Goal: Task Accomplishment & Management: Complete application form

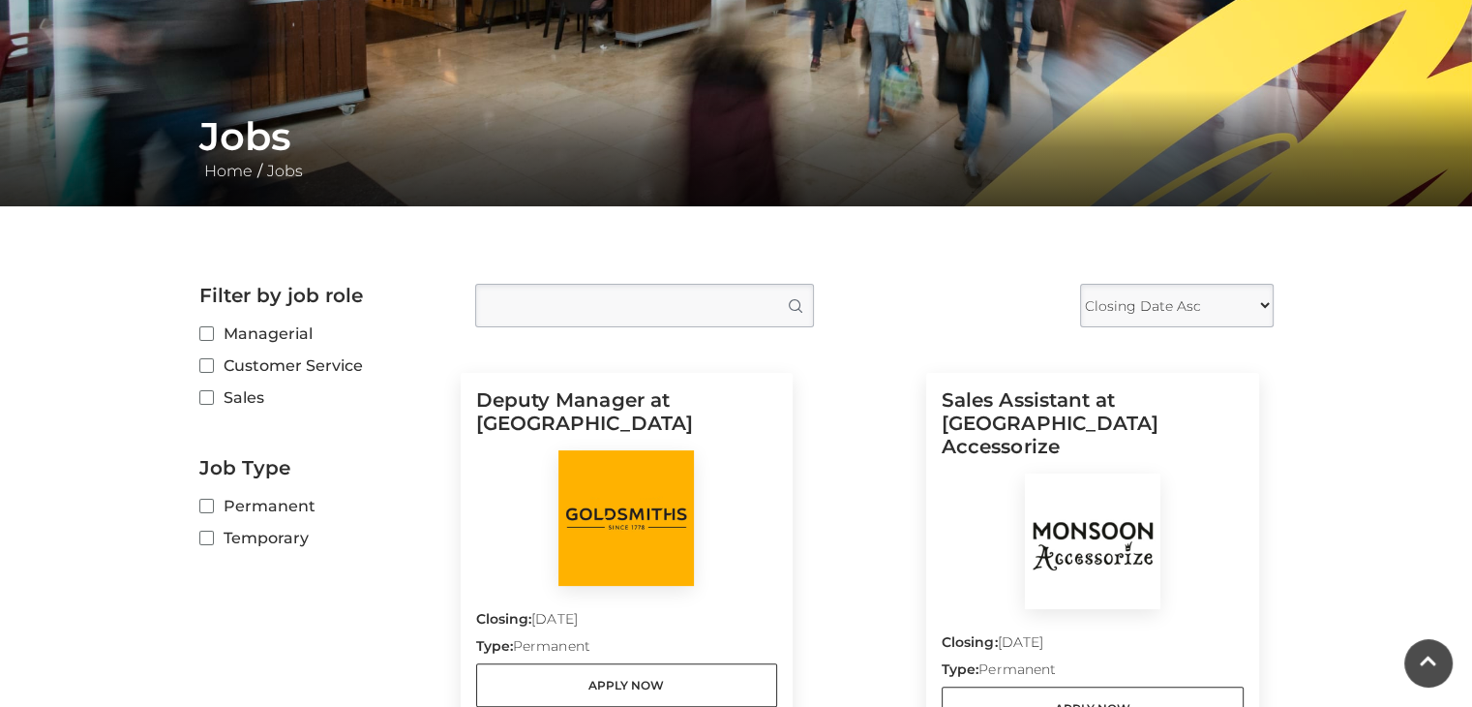
scroll to position [372, 0]
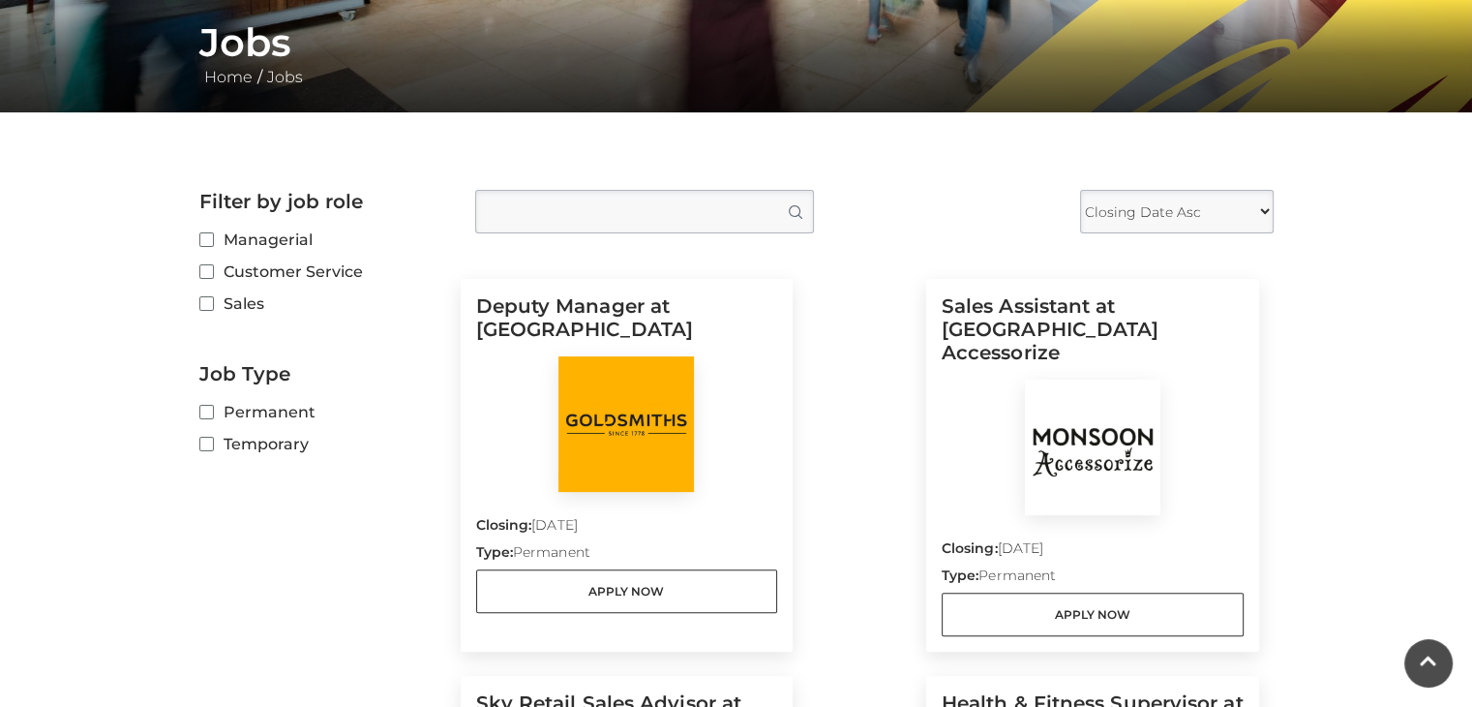
click at [229, 302] on label "Sales" at bounding box center [322, 303] width 247 height 24
click at [212, 302] on input "Sales" at bounding box center [205, 304] width 13 height 13
checkbox input "true"
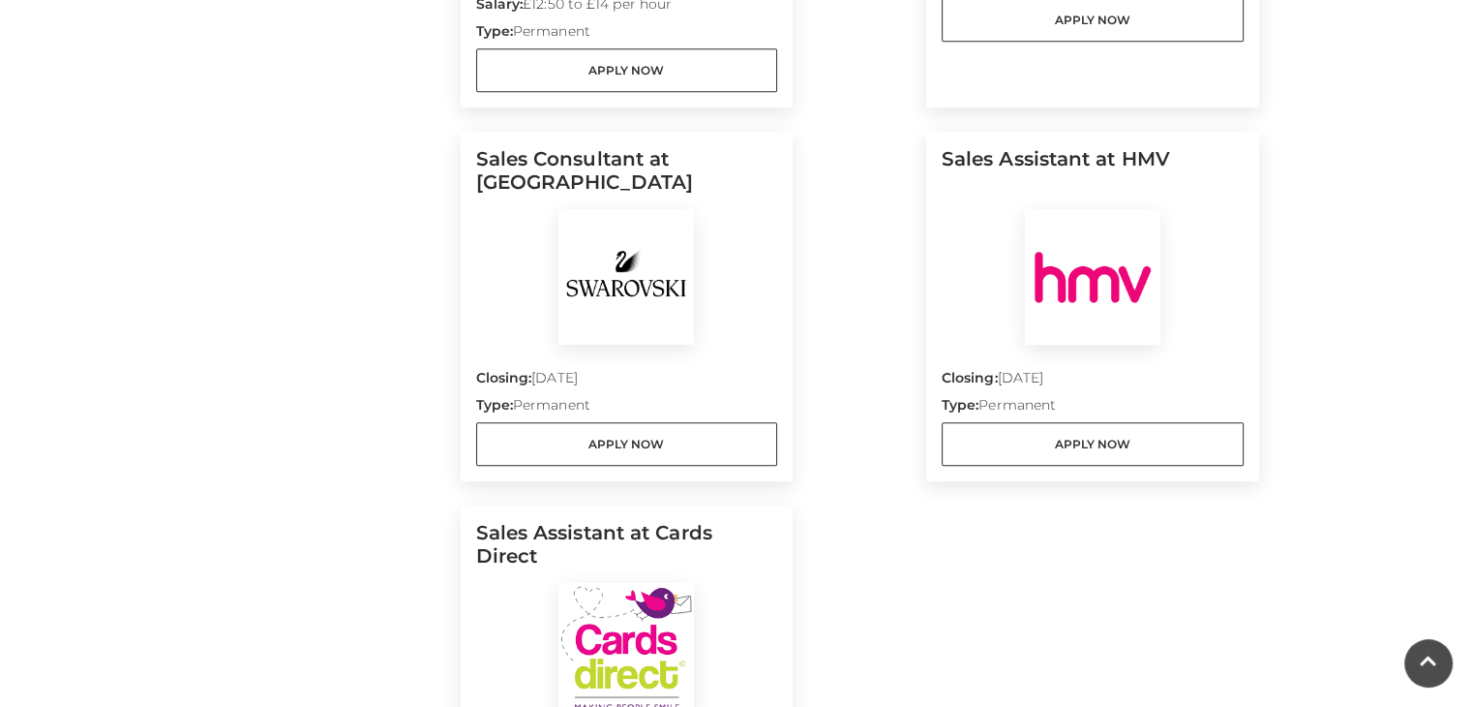
scroll to position [2222, 0]
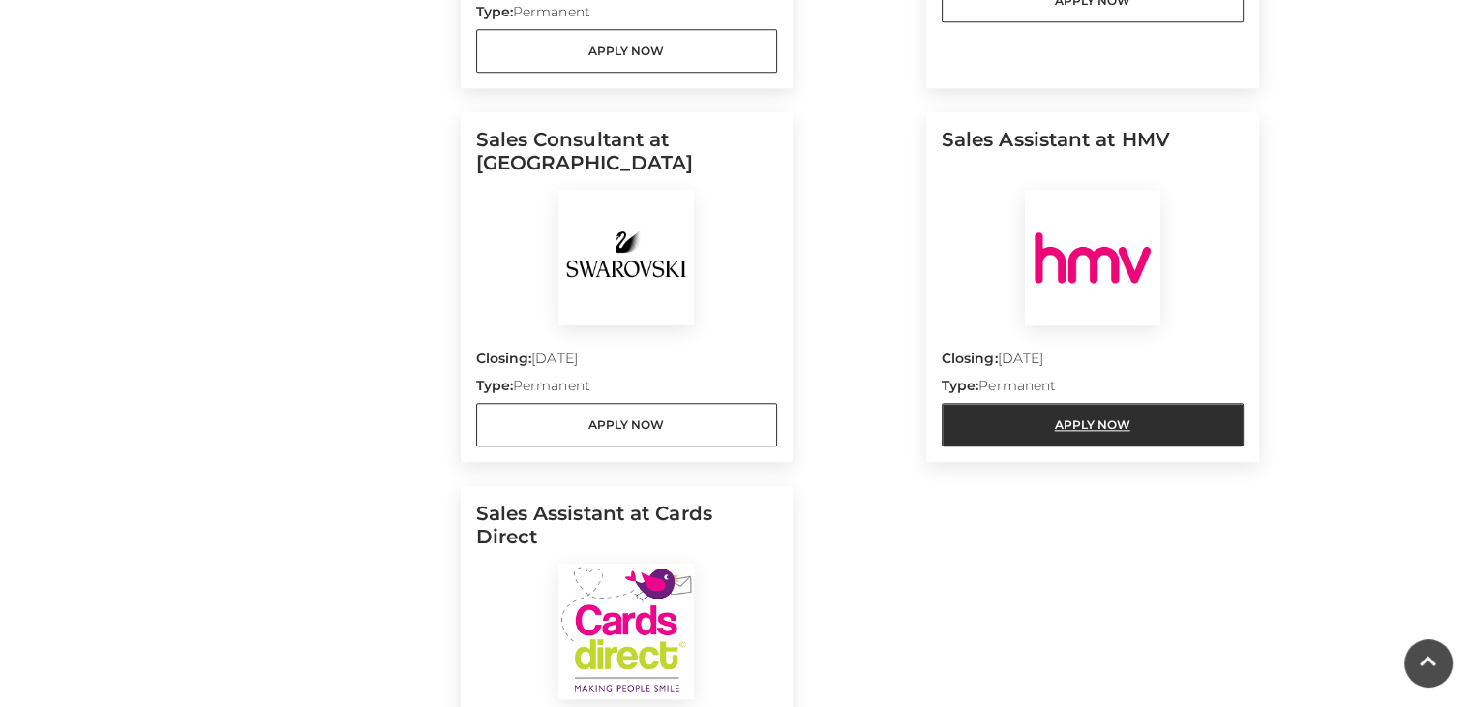
click at [1067, 403] on link "Apply Now" at bounding box center [1093, 425] width 302 height 44
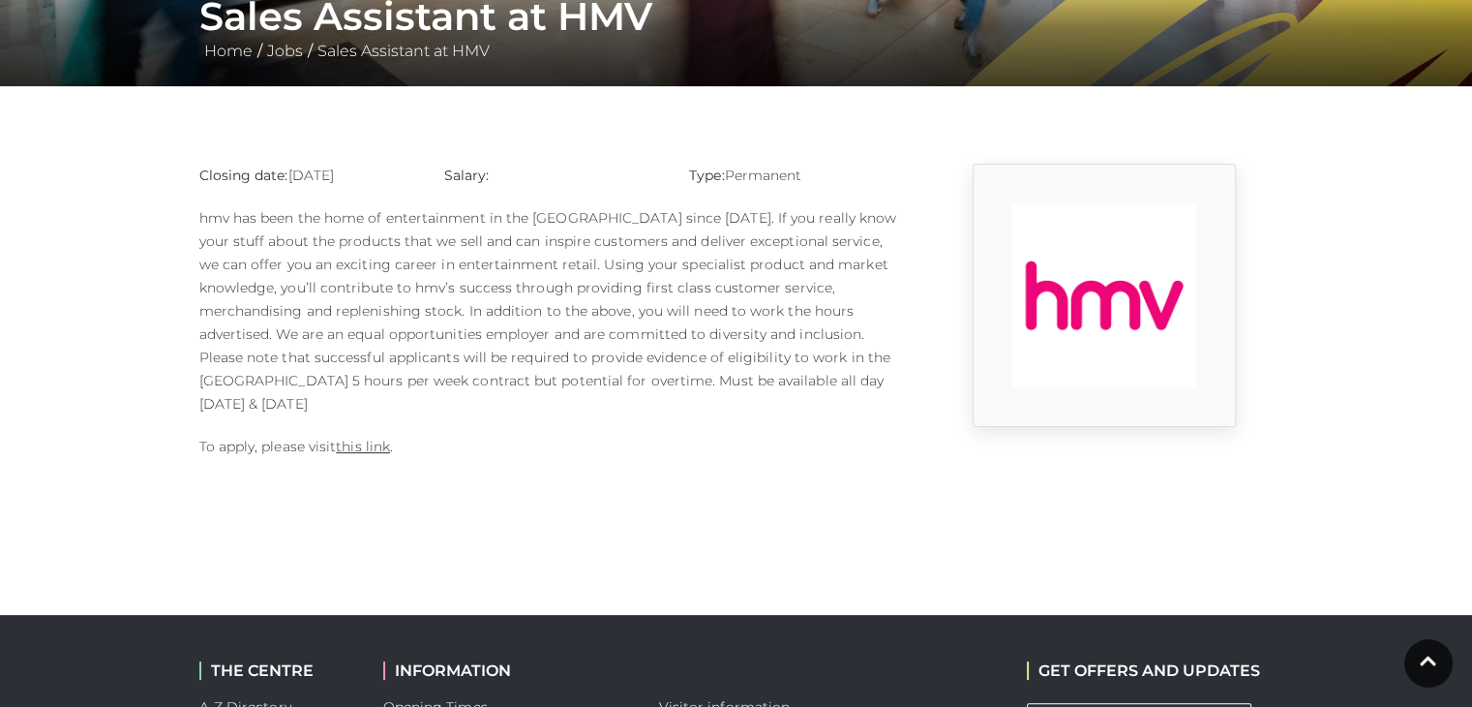
scroll to position [396, 0]
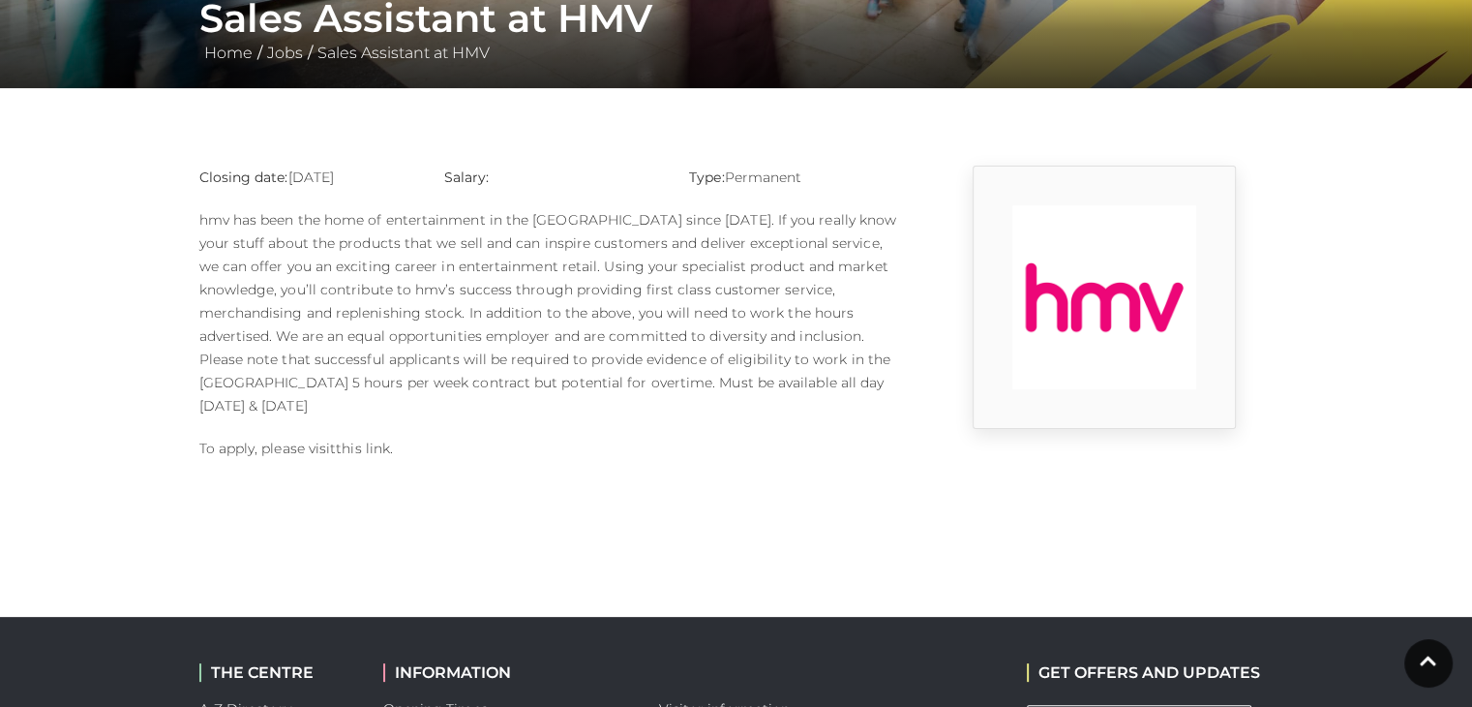
click at [374, 439] on link "this link" at bounding box center [363, 447] width 54 height 17
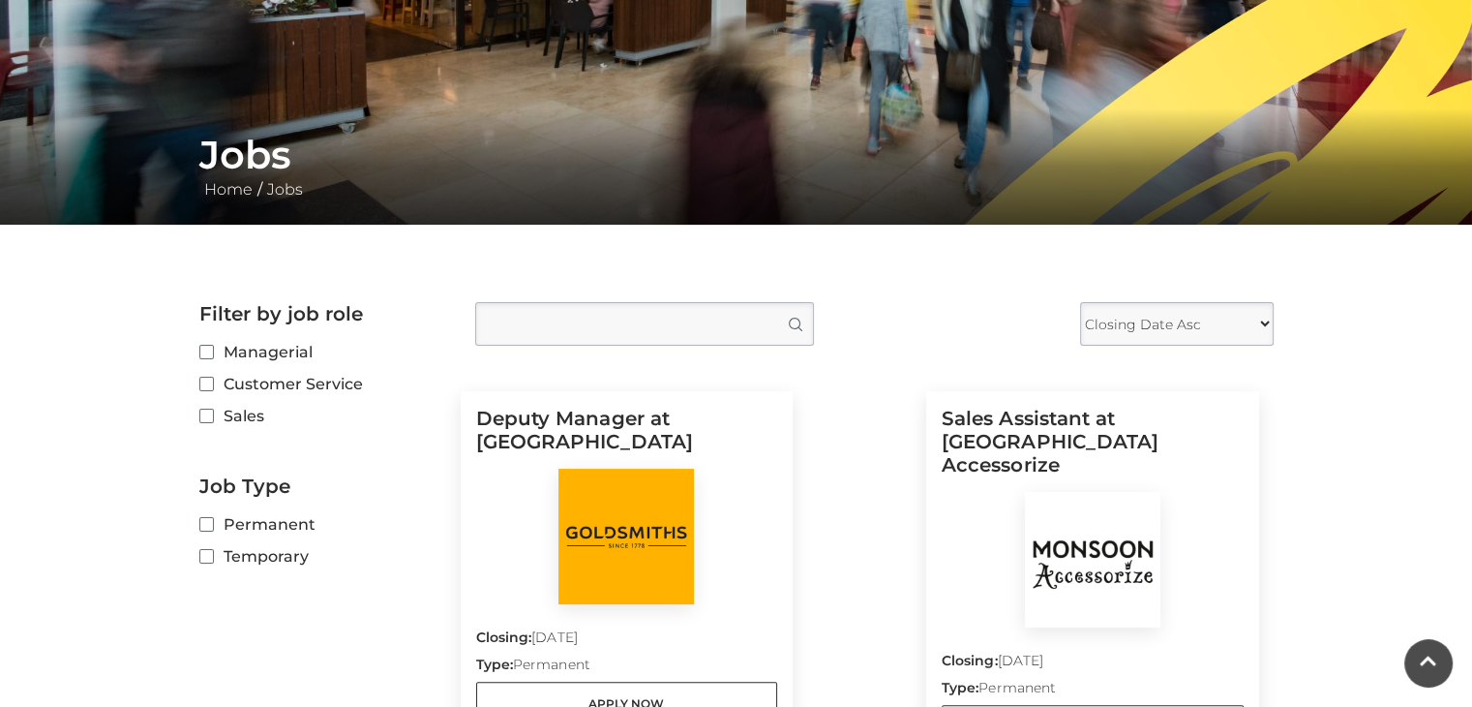
scroll to position [265, 0]
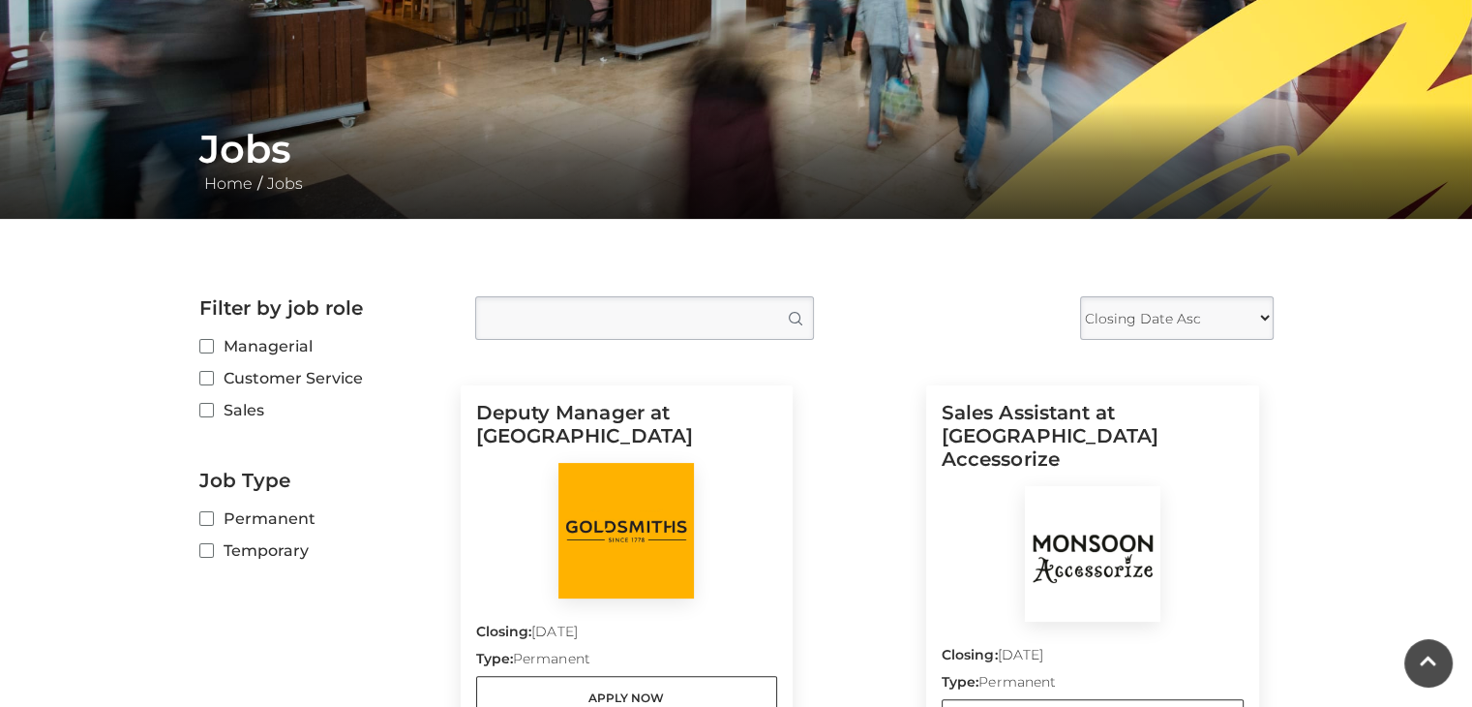
click at [227, 415] on label "Sales" at bounding box center [322, 410] width 247 height 24
click at [212, 415] on input "Sales" at bounding box center [205, 411] width 13 height 13
checkbox input "true"
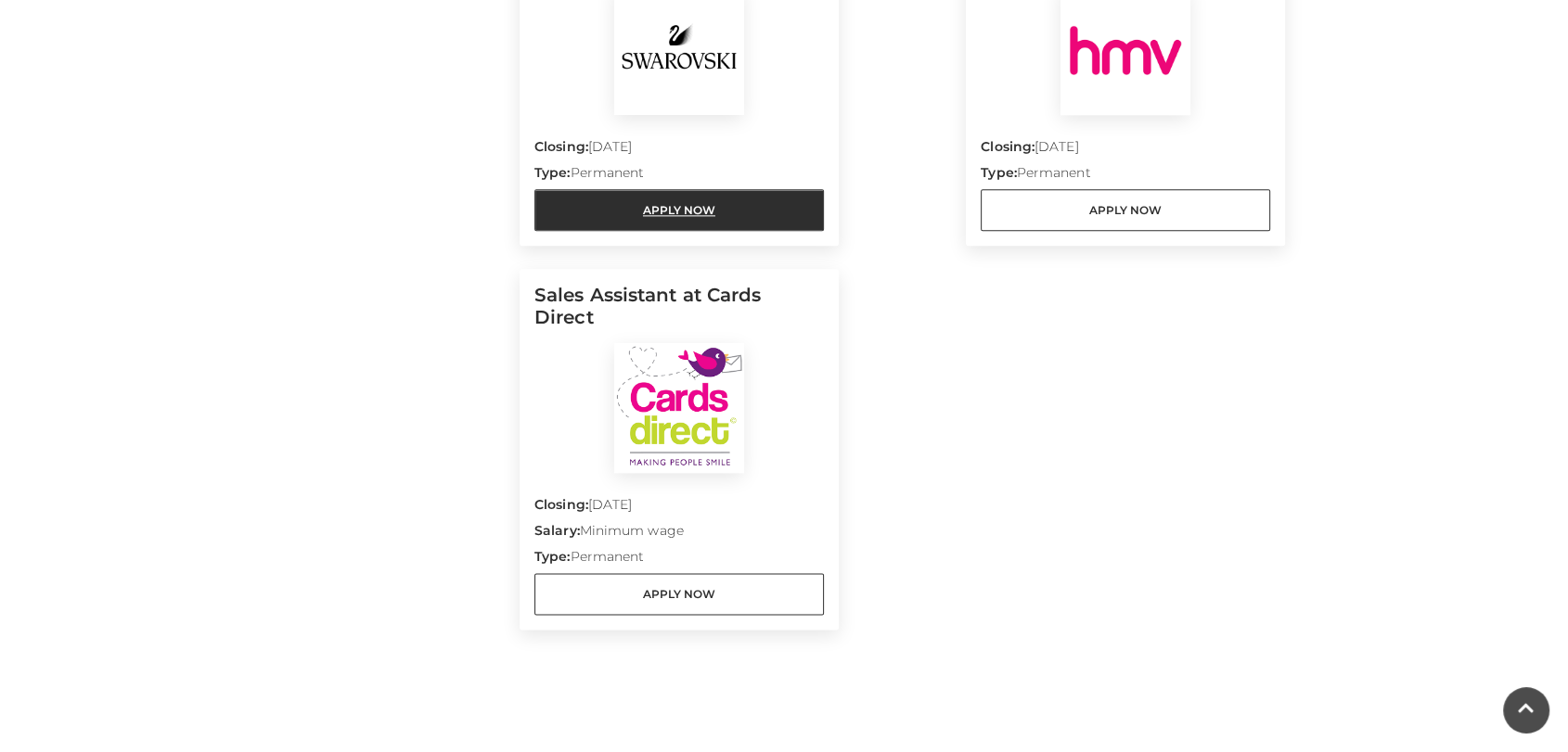
scroll to position [2328, 0]
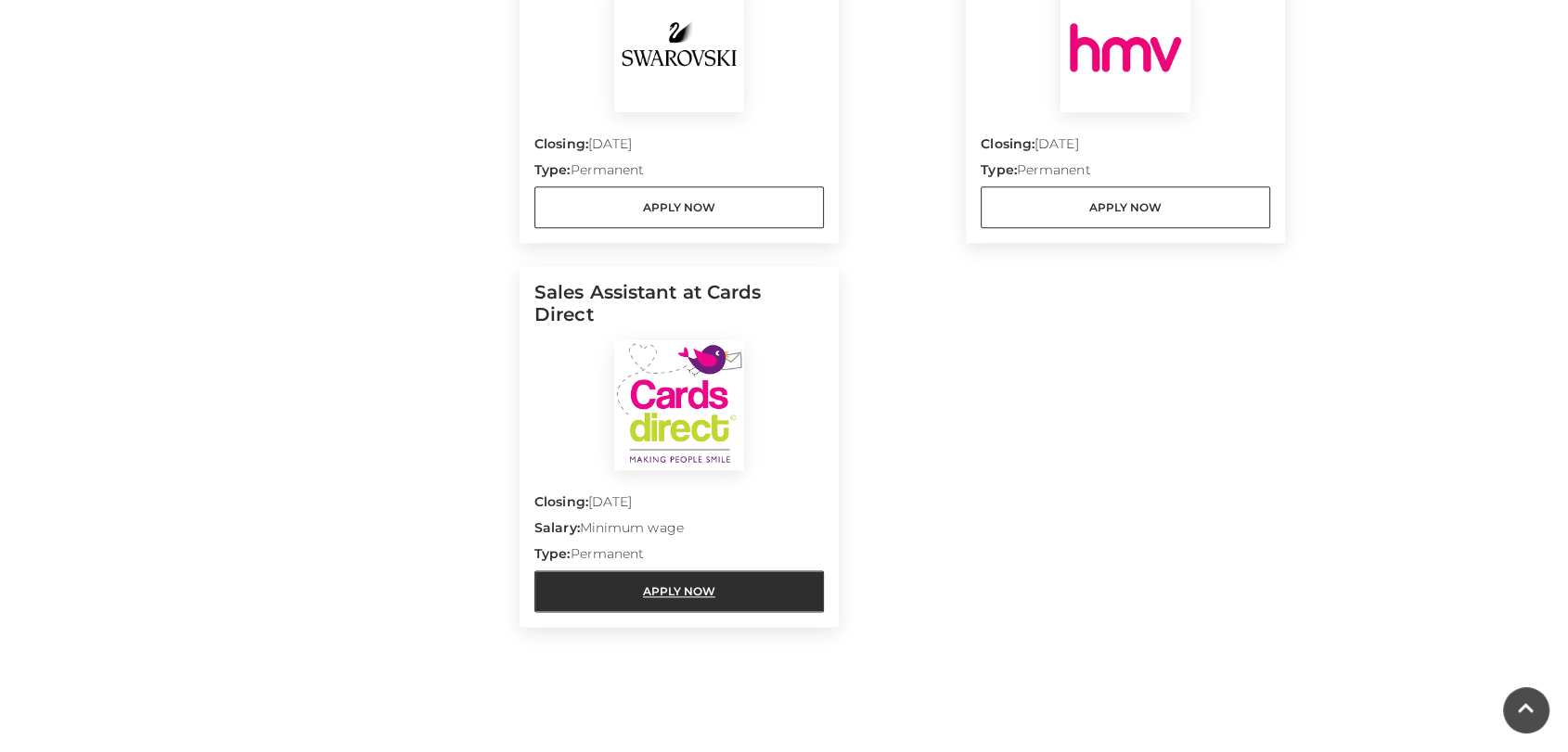
click at [690, 570] on link "Apply Now" at bounding box center [679, 591] width 289 height 42
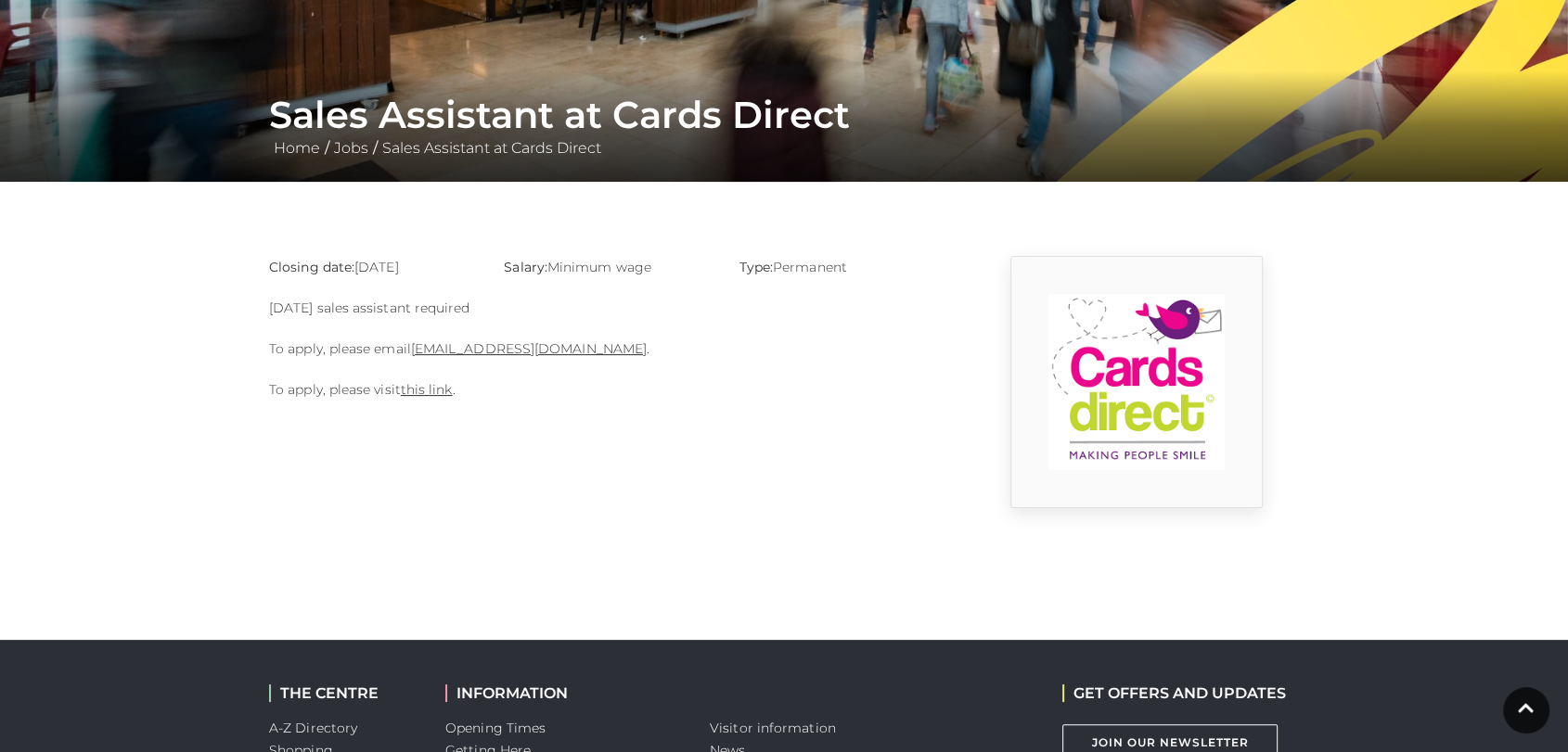
scroll to position [287, 0]
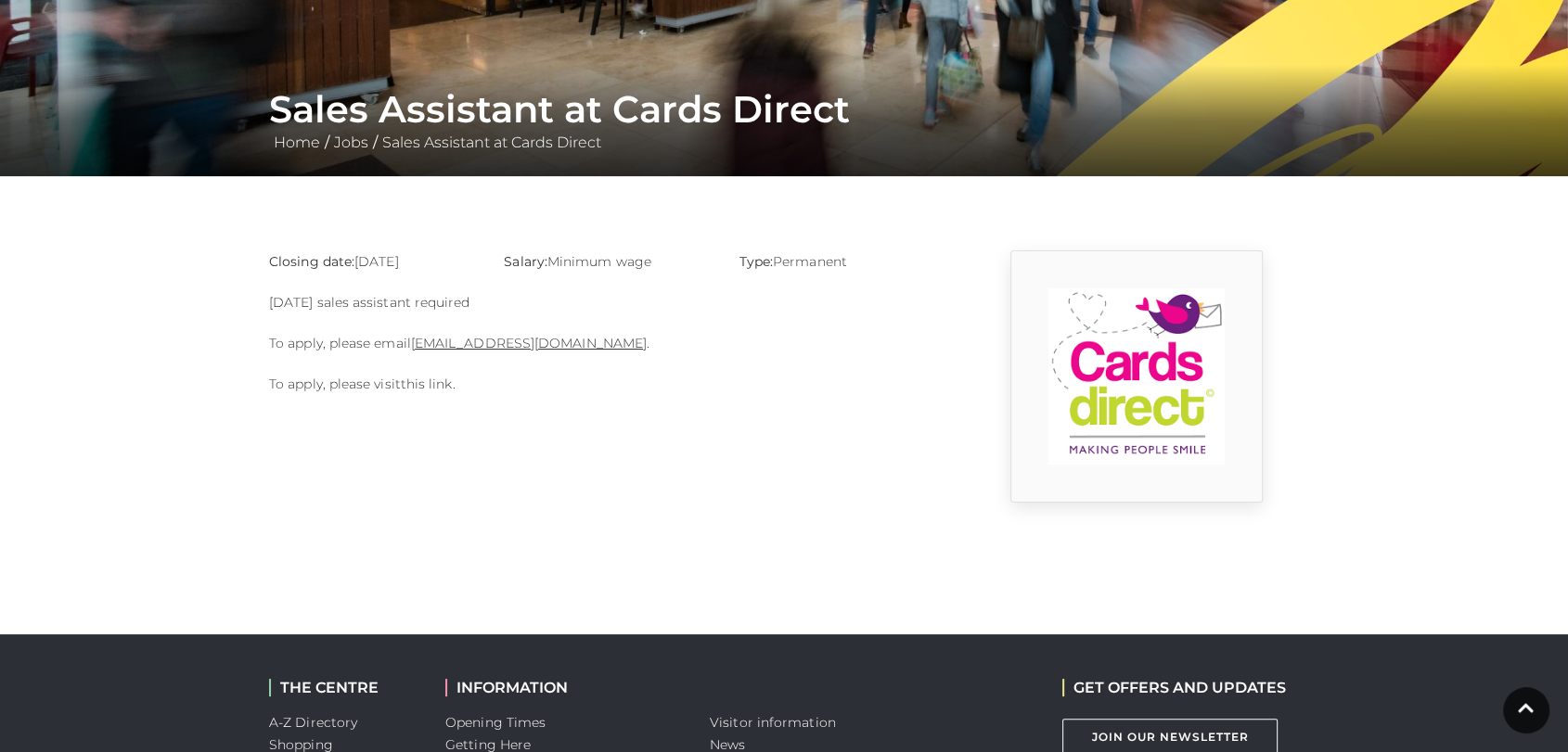
click at [423, 380] on link "this link" at bounding box center [427, 383] width 52 height 16
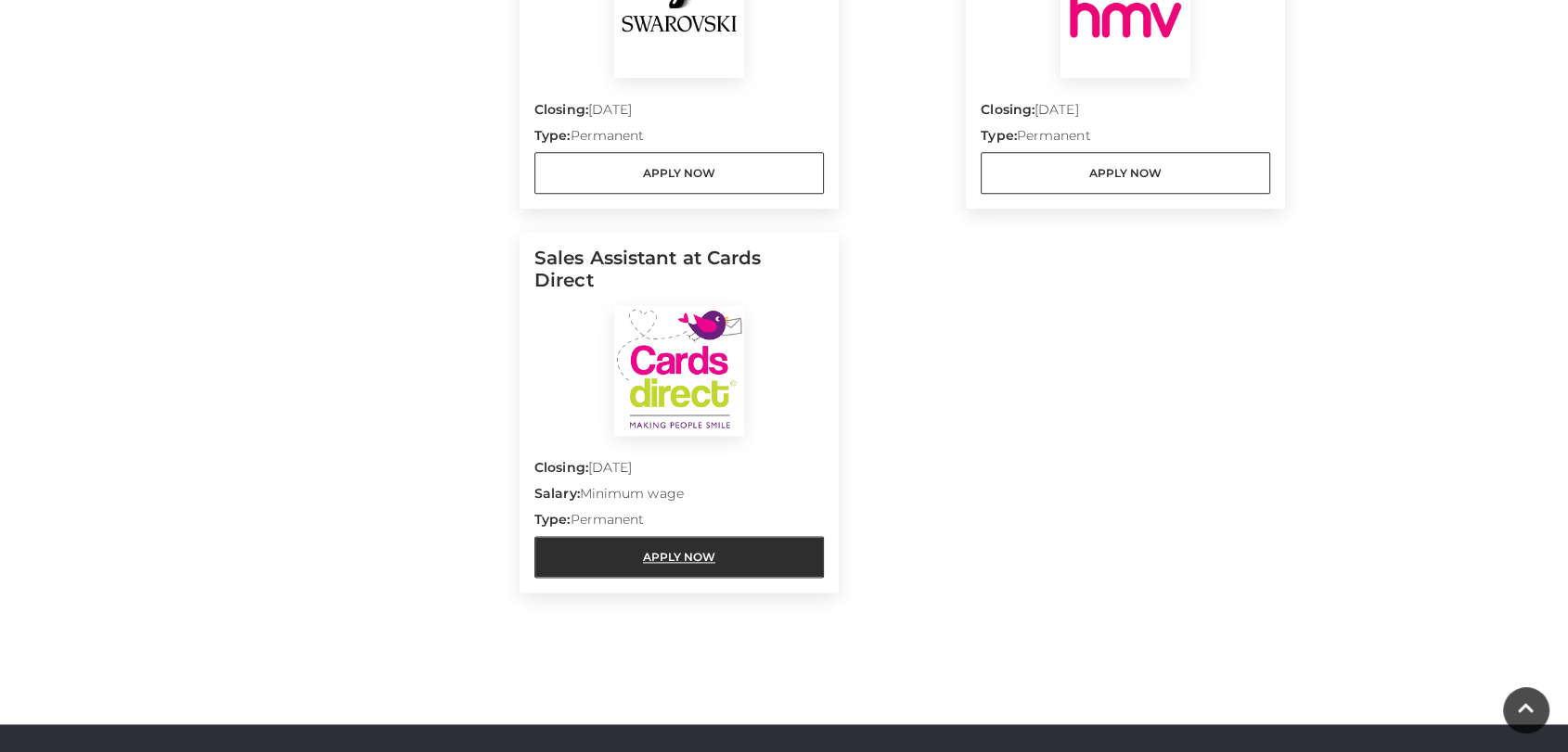
scroll to position [2375, 0]
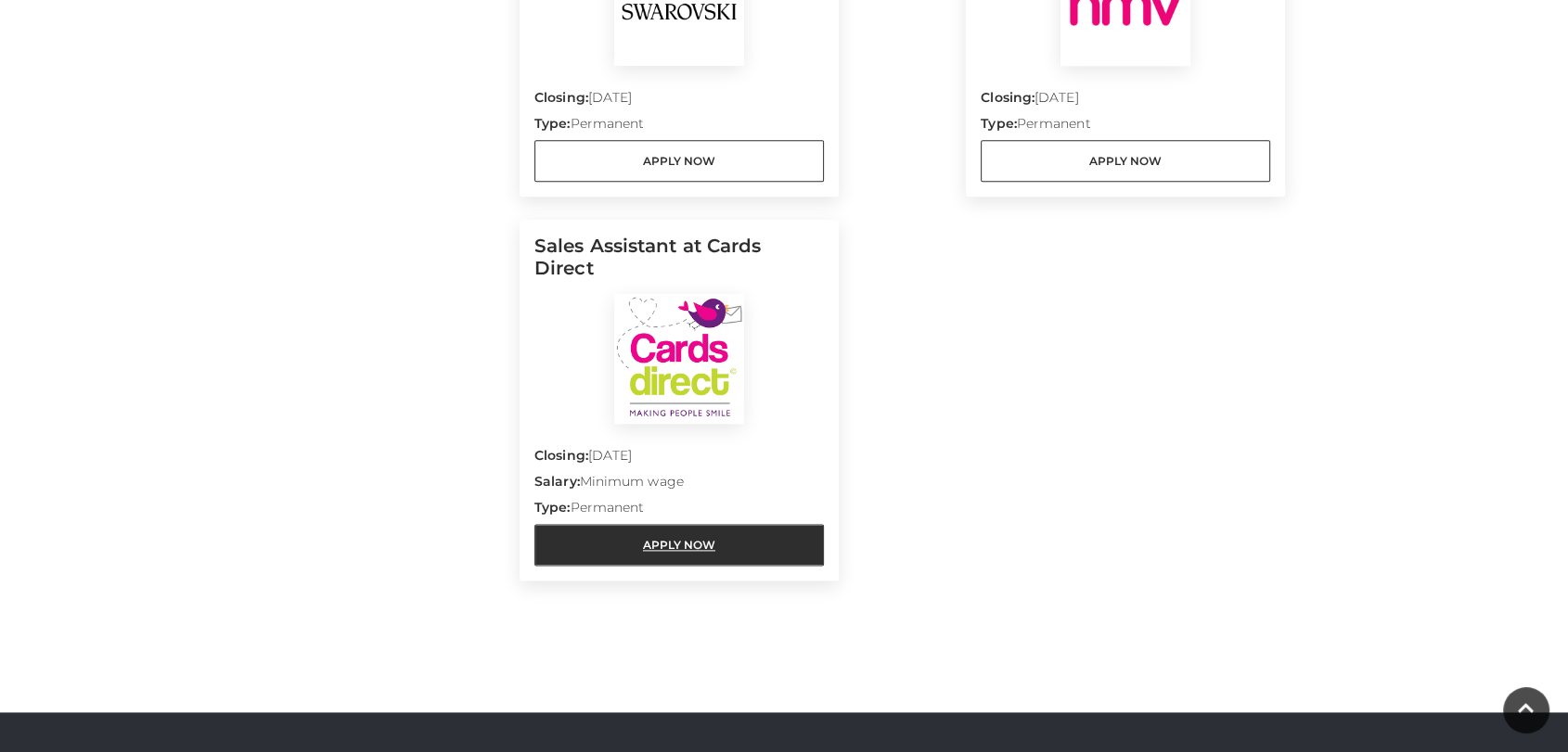
click at [750, 524] on link "Apply Now" at bounding box center [679, 545] width 289 height 42
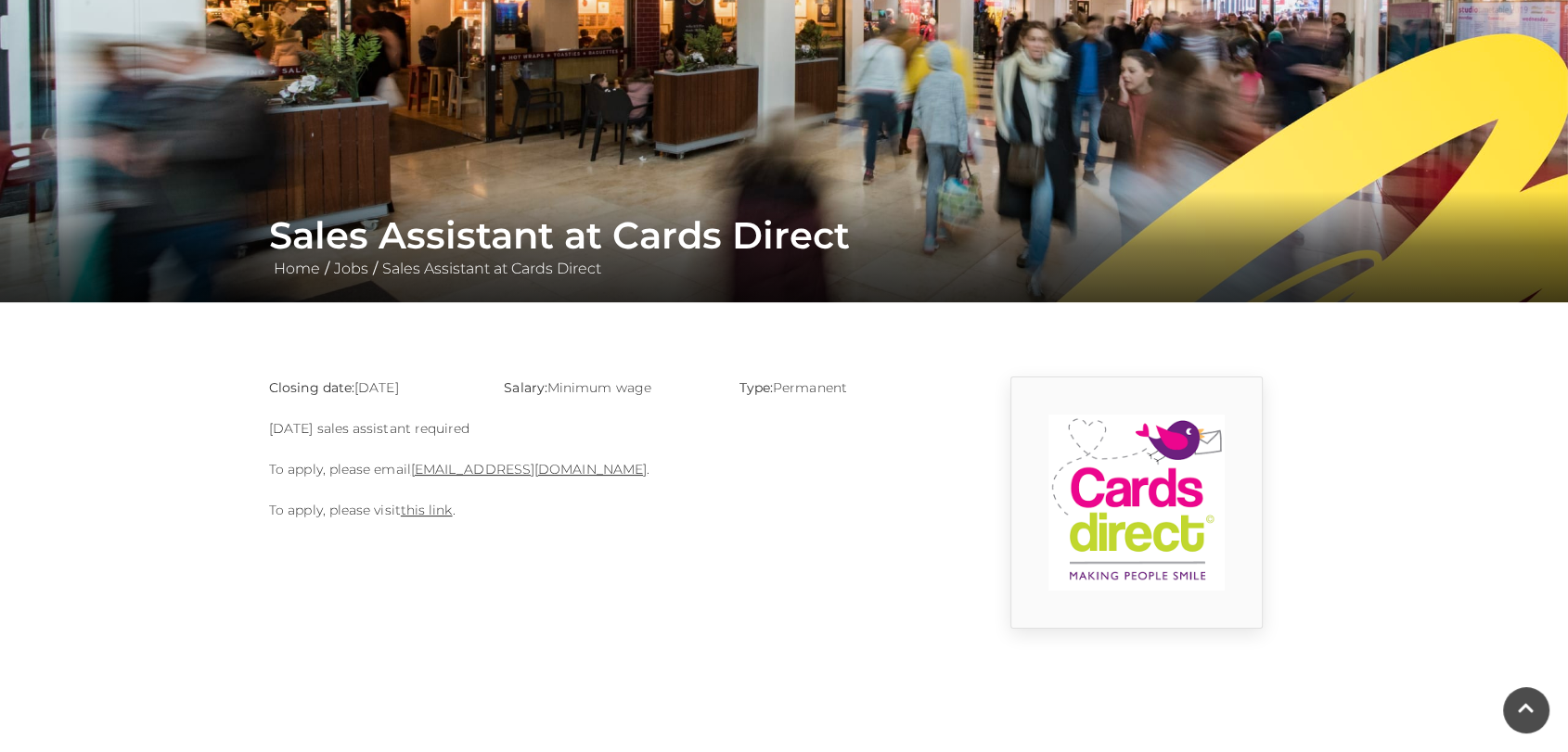
scroll to position [179, 0]
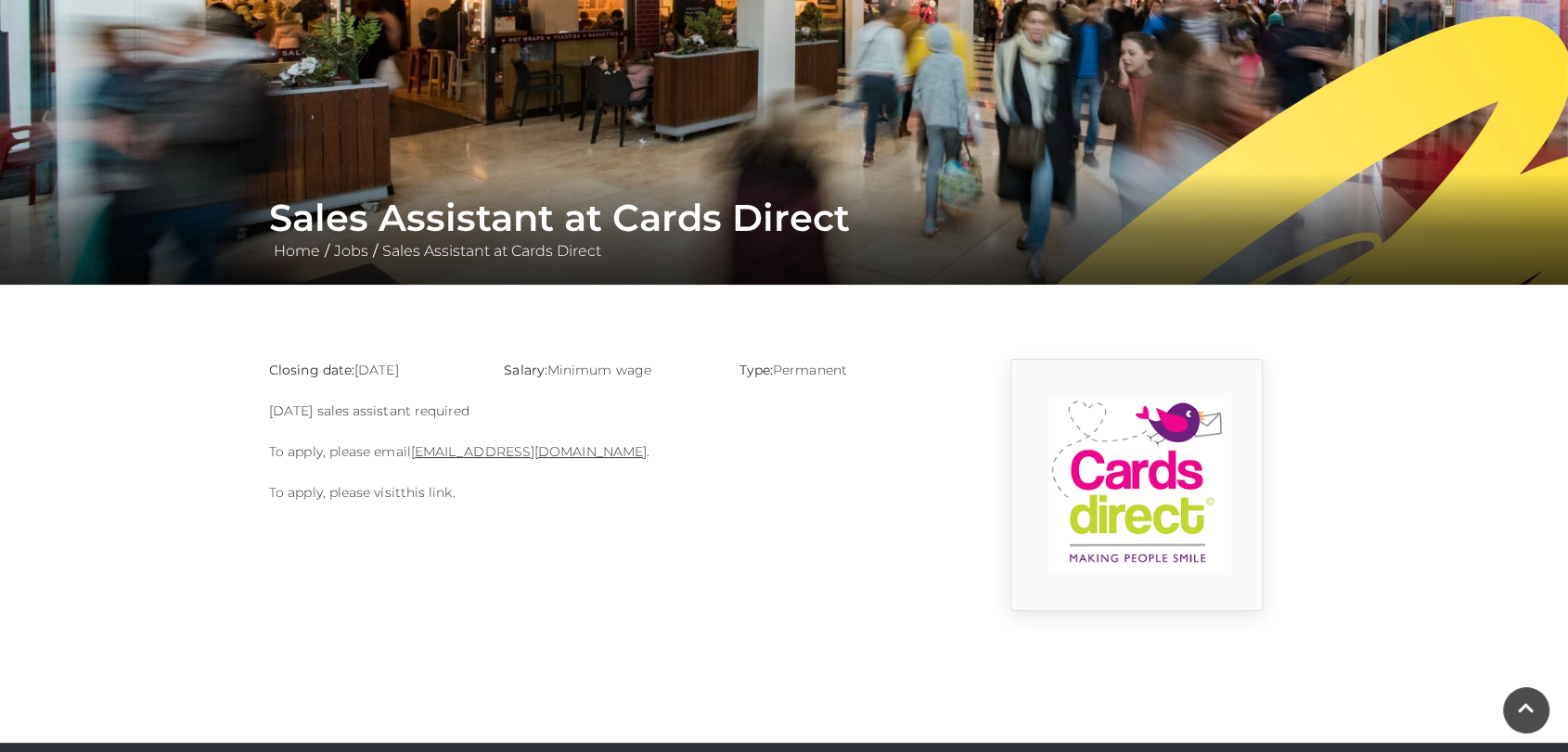
click at [423, 493] on link "this link" at bounding box center [427, 491] width 52 height 16
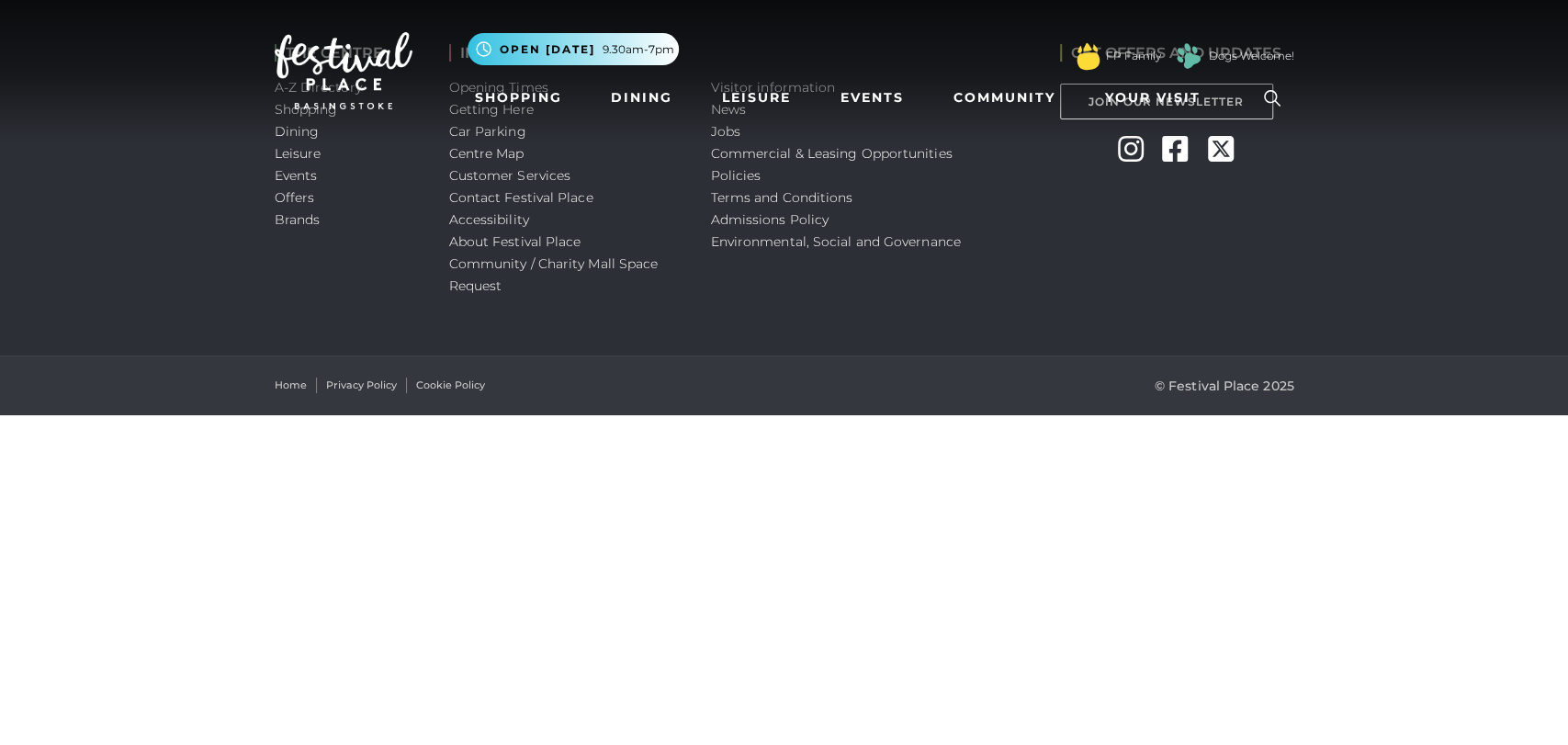
click at [724, 129] on nav "Toggle navigation .st5{fill:none;stroke:#FFFFFF;stroke-width:2.29;stroke-miterl…" at bounding box center [784, 70] width 1568 height 141
click at [727, 134] on nav "Toggle navigation .st5{fill:none;stroke:#FFFFFF;stroke-width:2.29;stroke-miterl…" at bounding box center [784, 70] width 1568 height 141
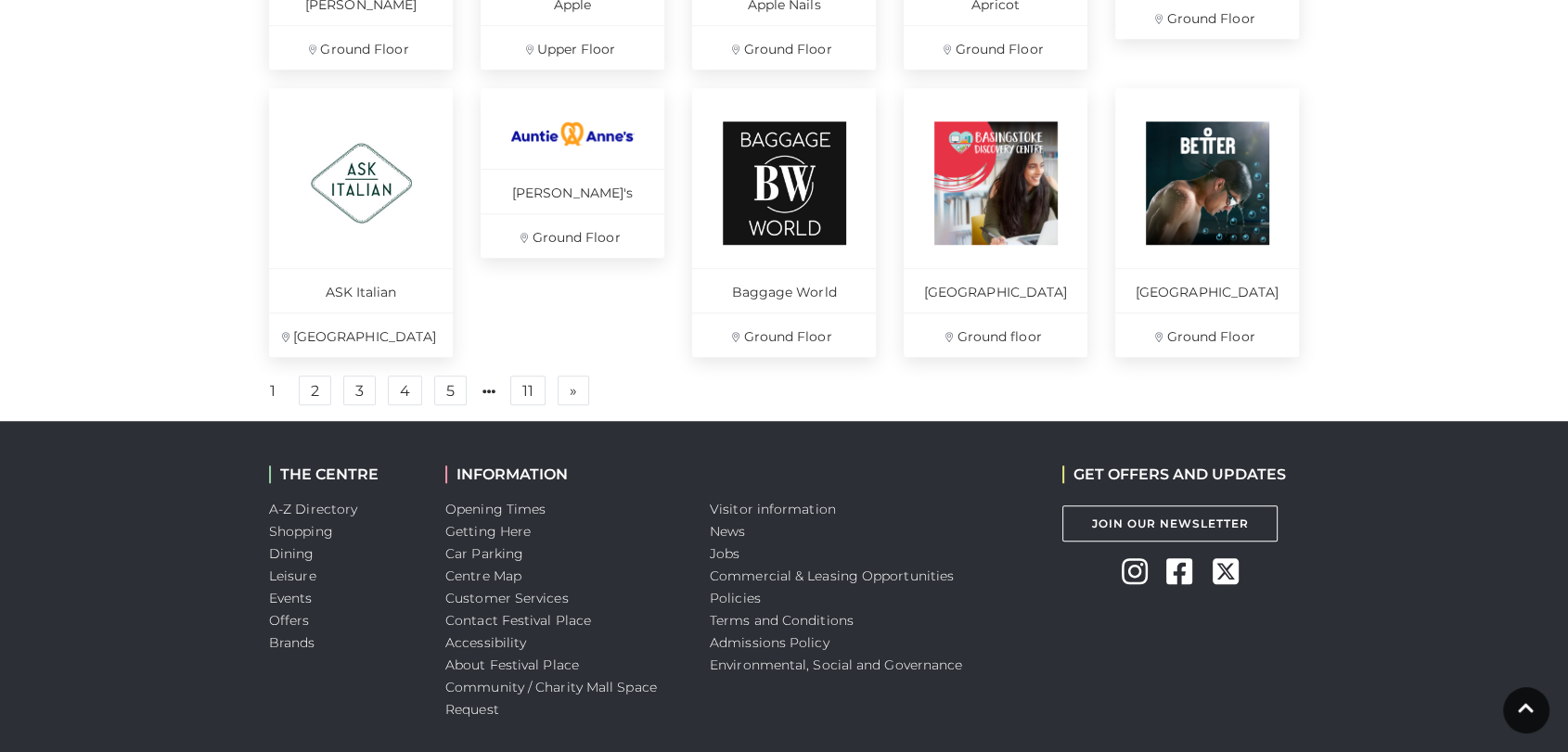
scroll to position [1357, 0]
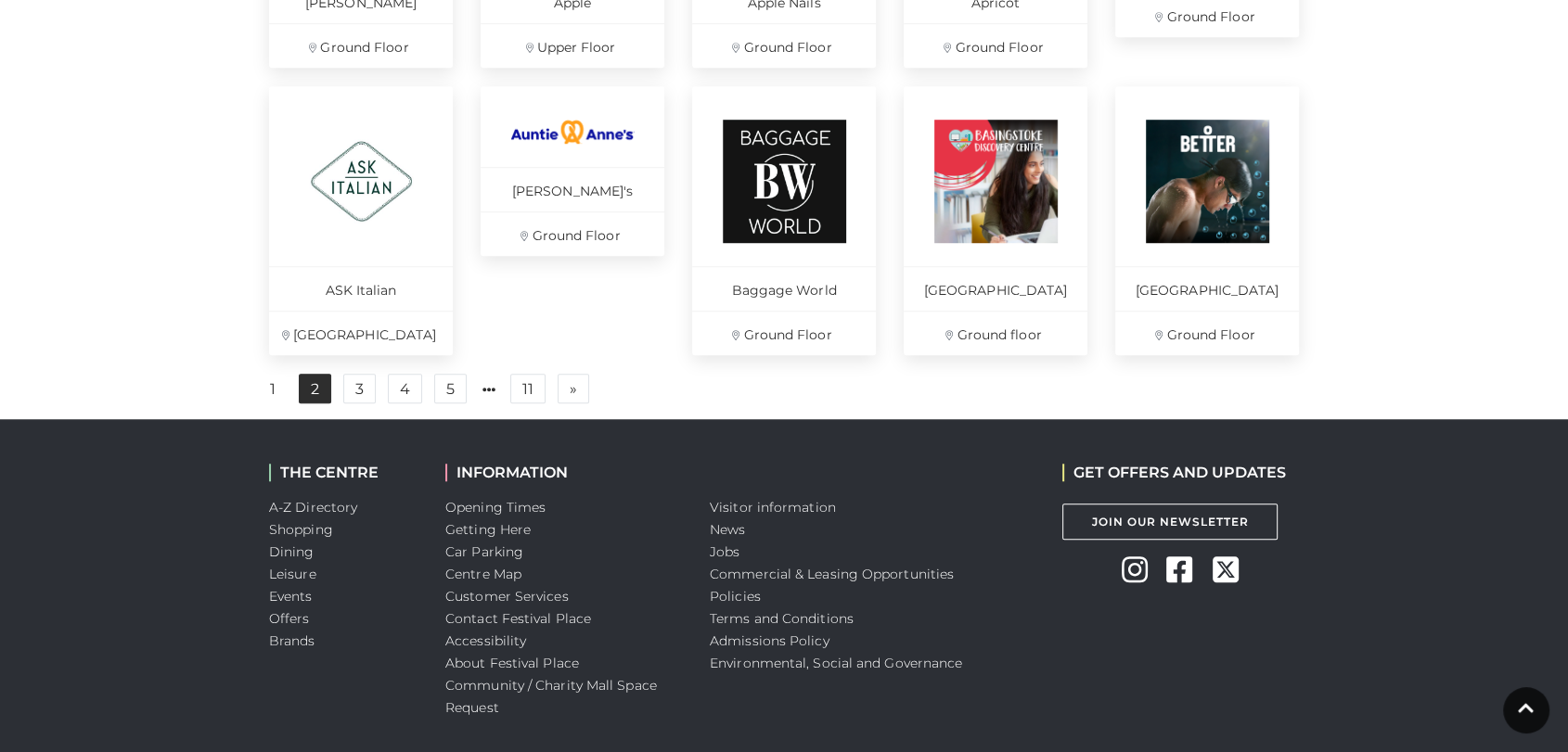
click at [311, 396] on link "2" at bounding box center [315, 388] width 33 height 30
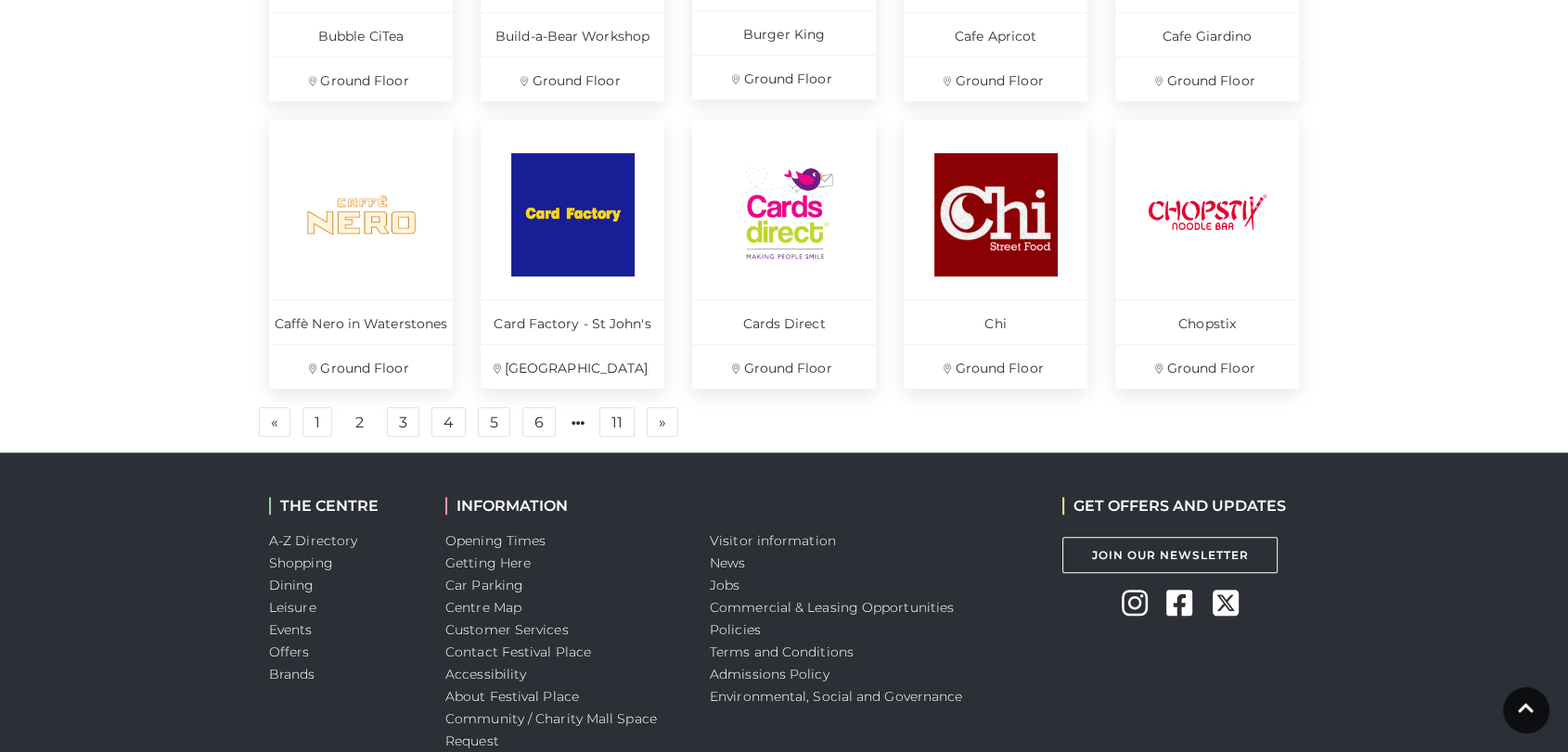
scroll to position [1336, 0]
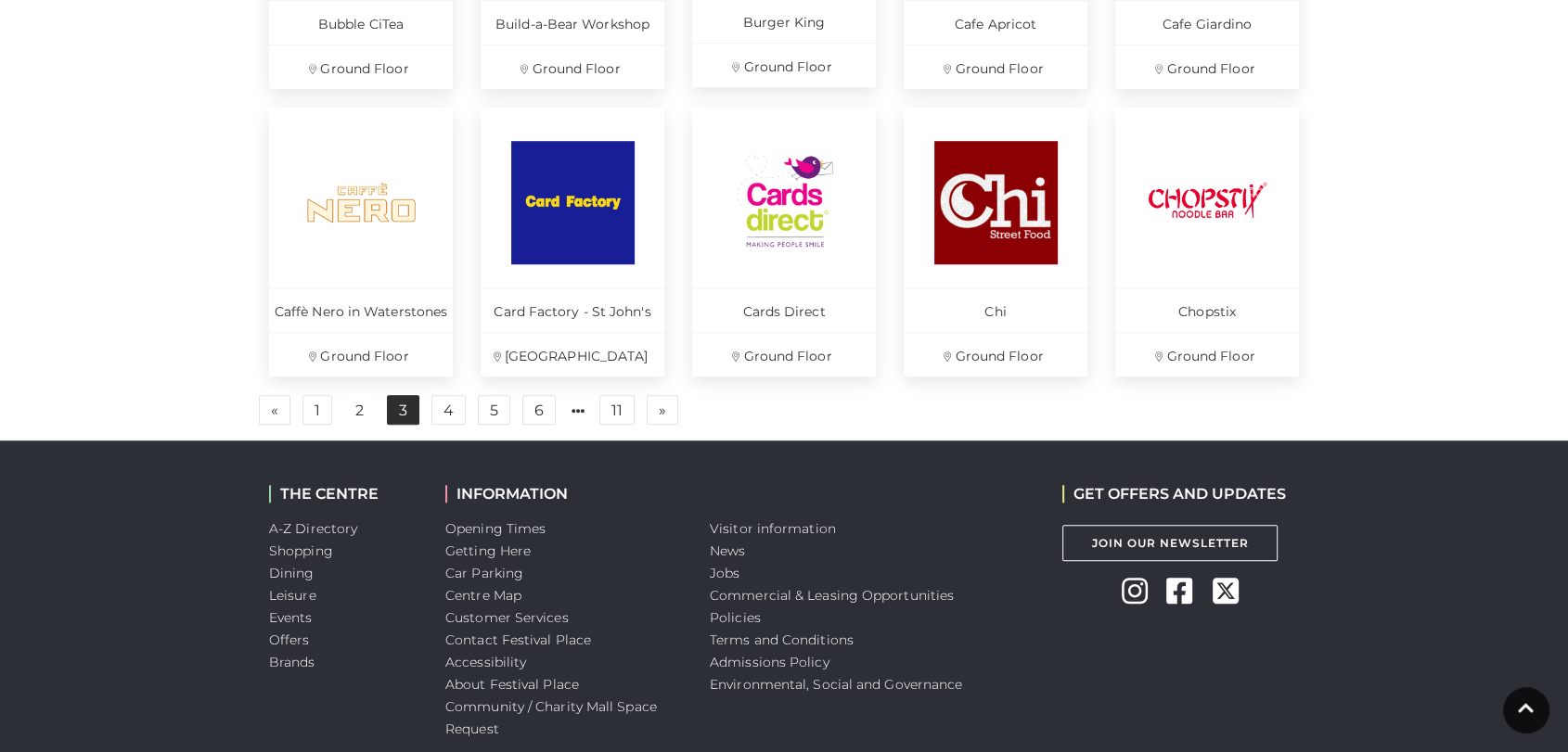
click at [402, 418] on link "3" at bounding box center [404, 409] width 33 height 30
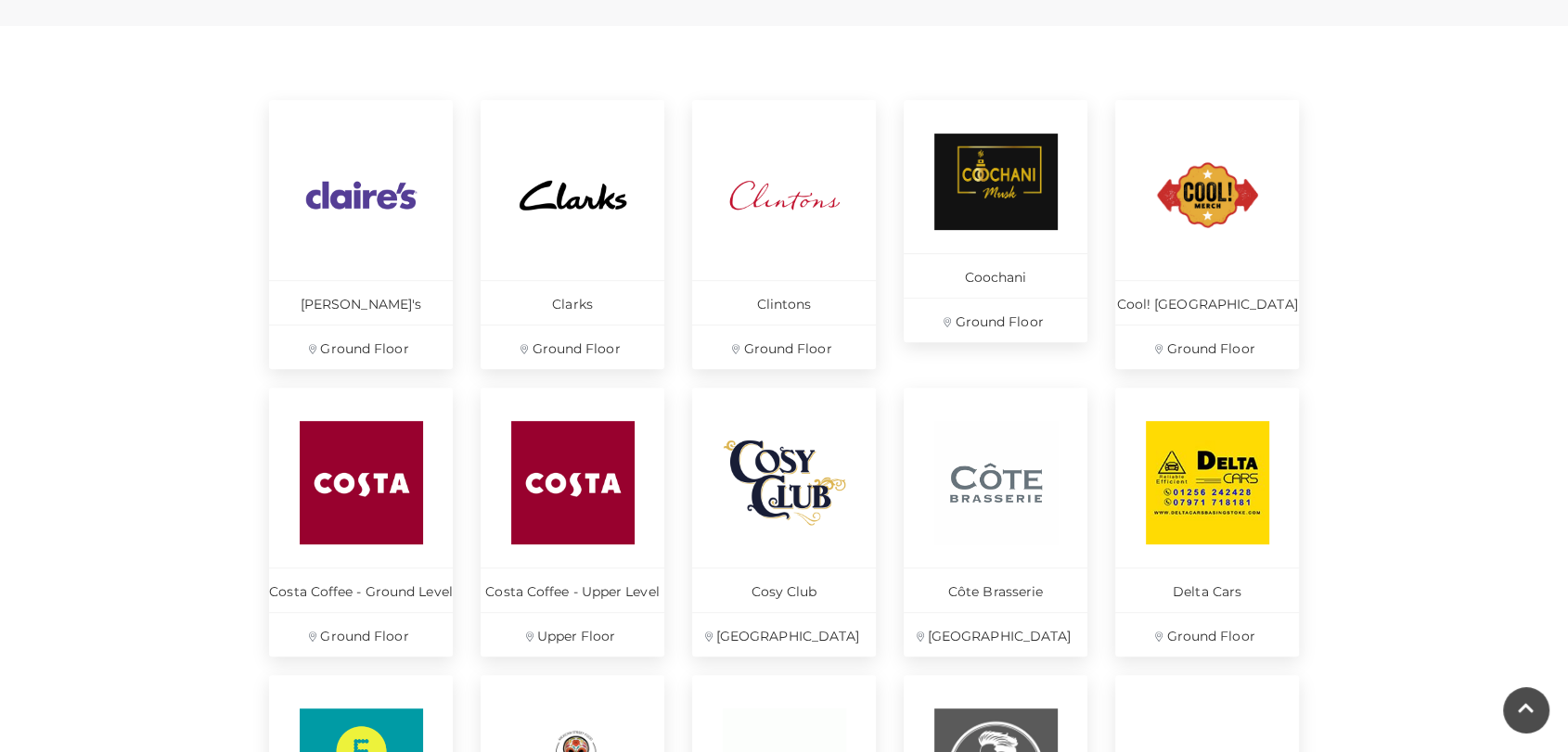
scroll to position [757, 0]
